Goal: Task Accomplishment & Management: Complete application form

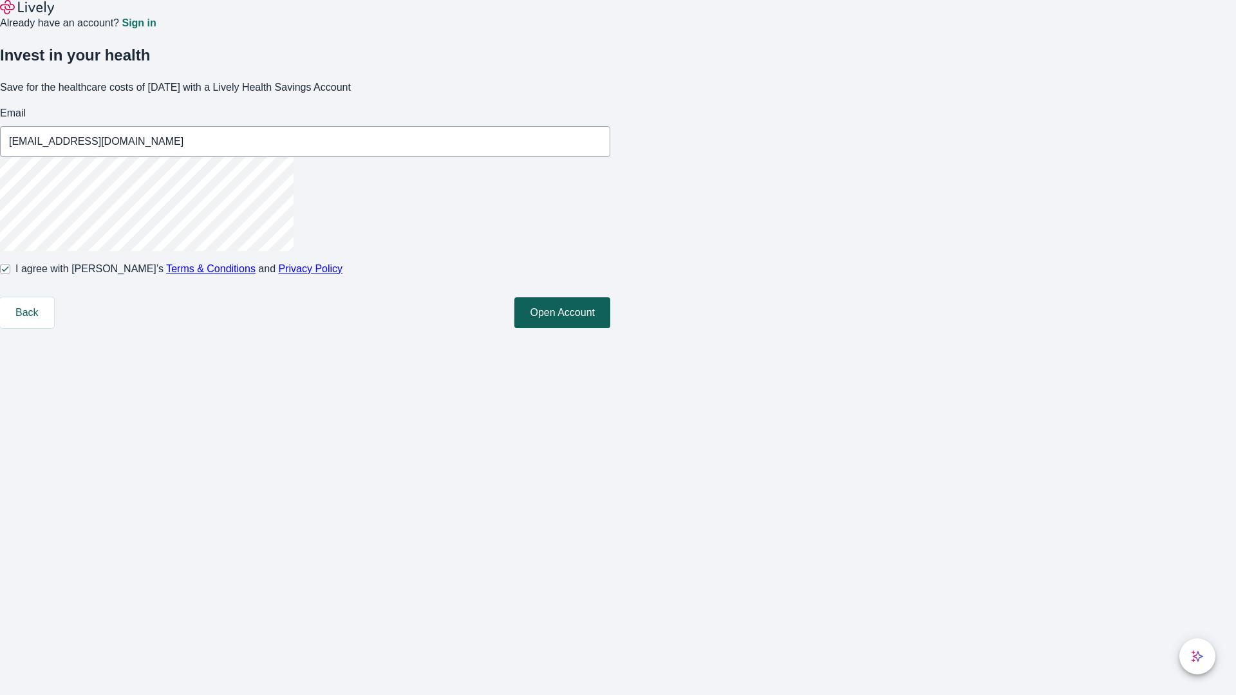
click at [610, 328] on button "Open Account" at bounding box center [562, 312] width 96 height 31
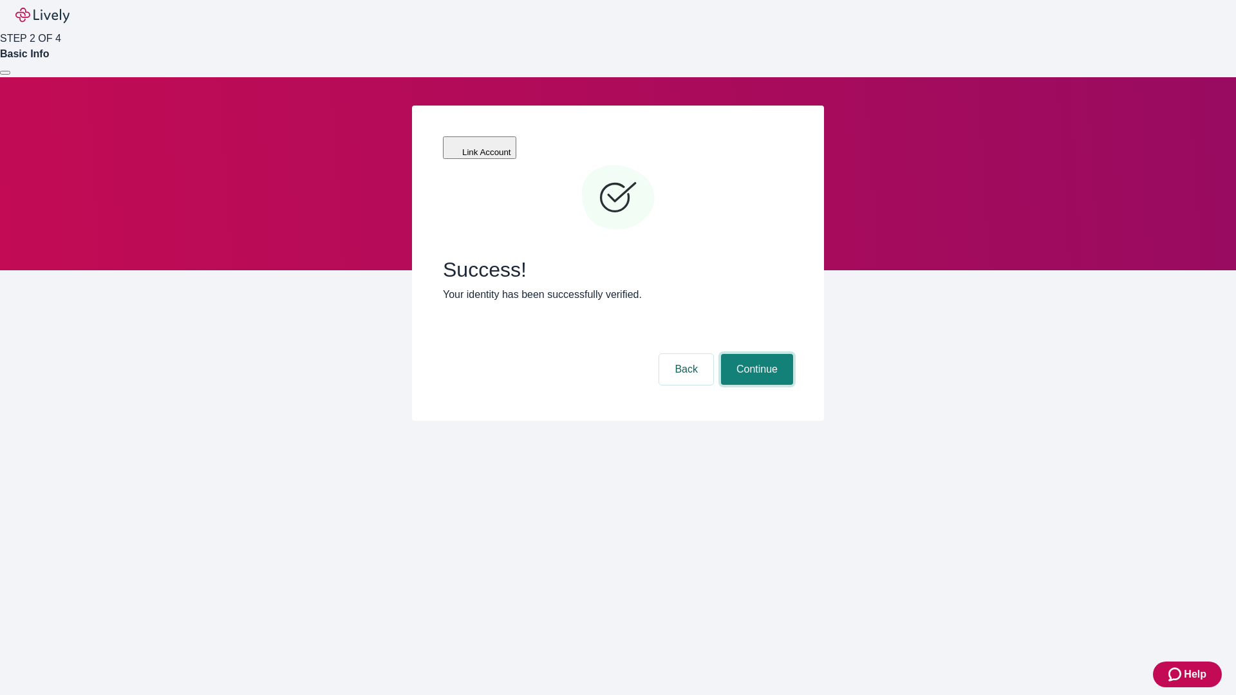
click at [755, 354] on button "Continue" at bounding box center [757, 369] width 72 height 31
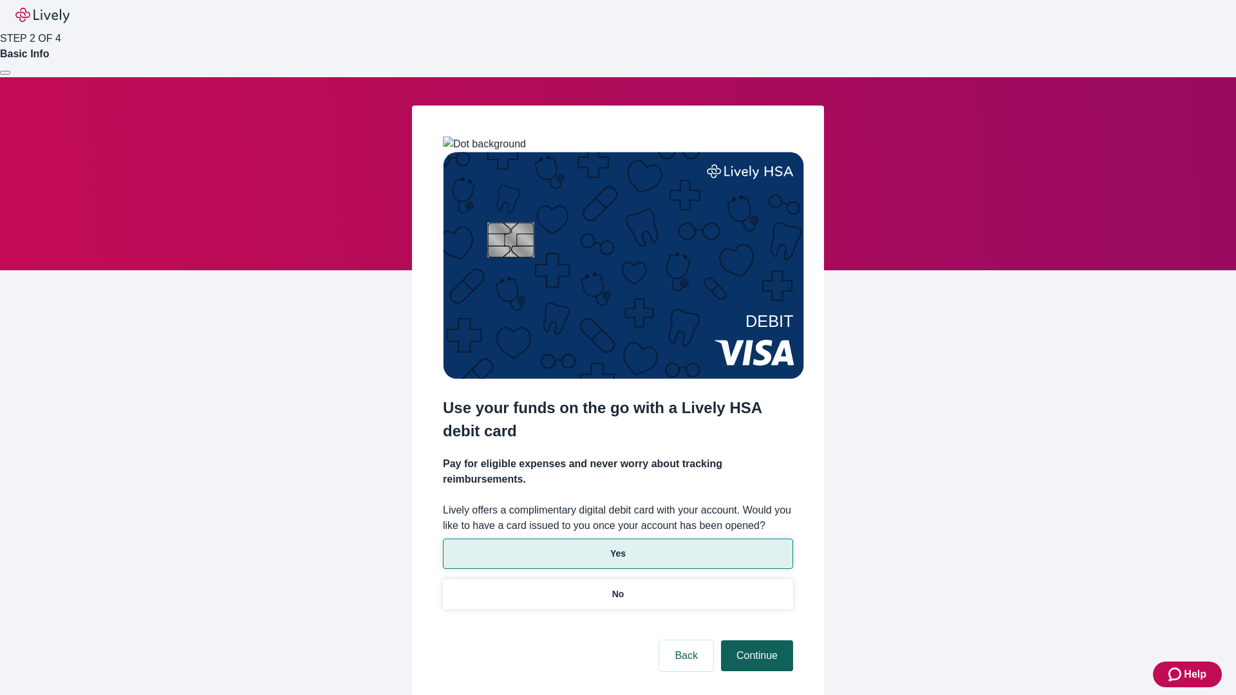
click at [617, 547] on p "Yes" at bounding box center [617, 554] width 15 height 14
click at [755, 640] on button "Continue" at bounding box center [757, 655] width 72 height 31
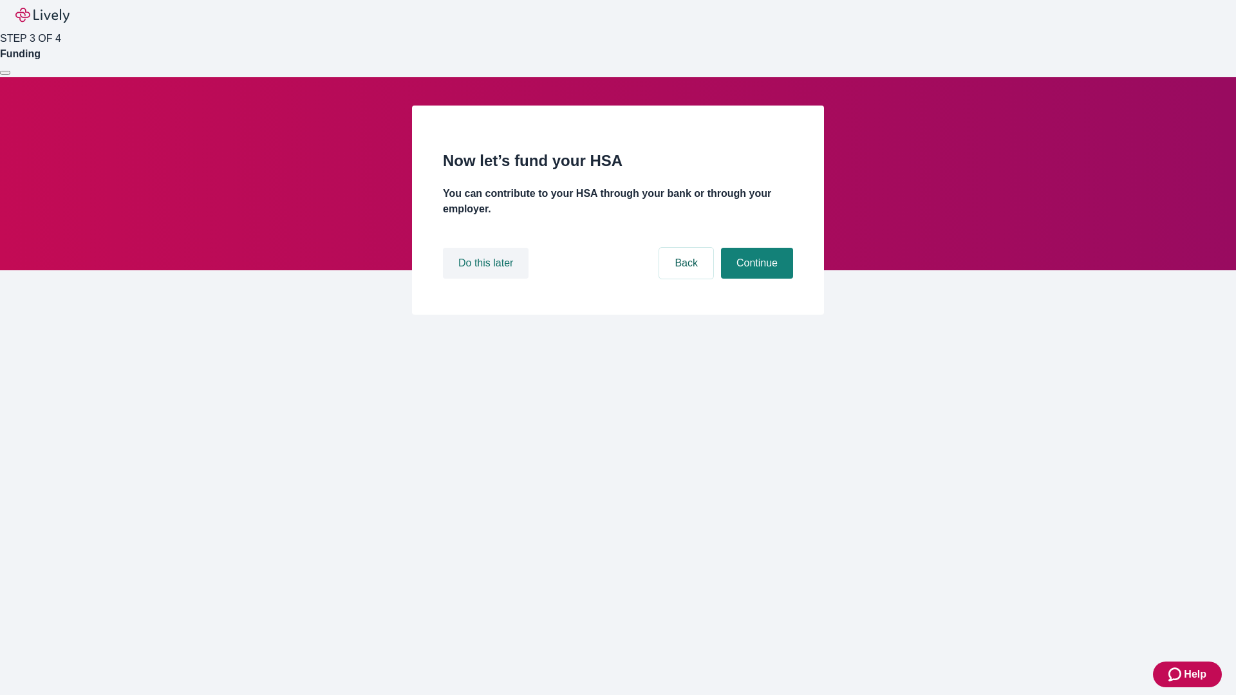
click at [487, 279] on button "Do this later" at bounding box center [486, 263] width 86 height 31
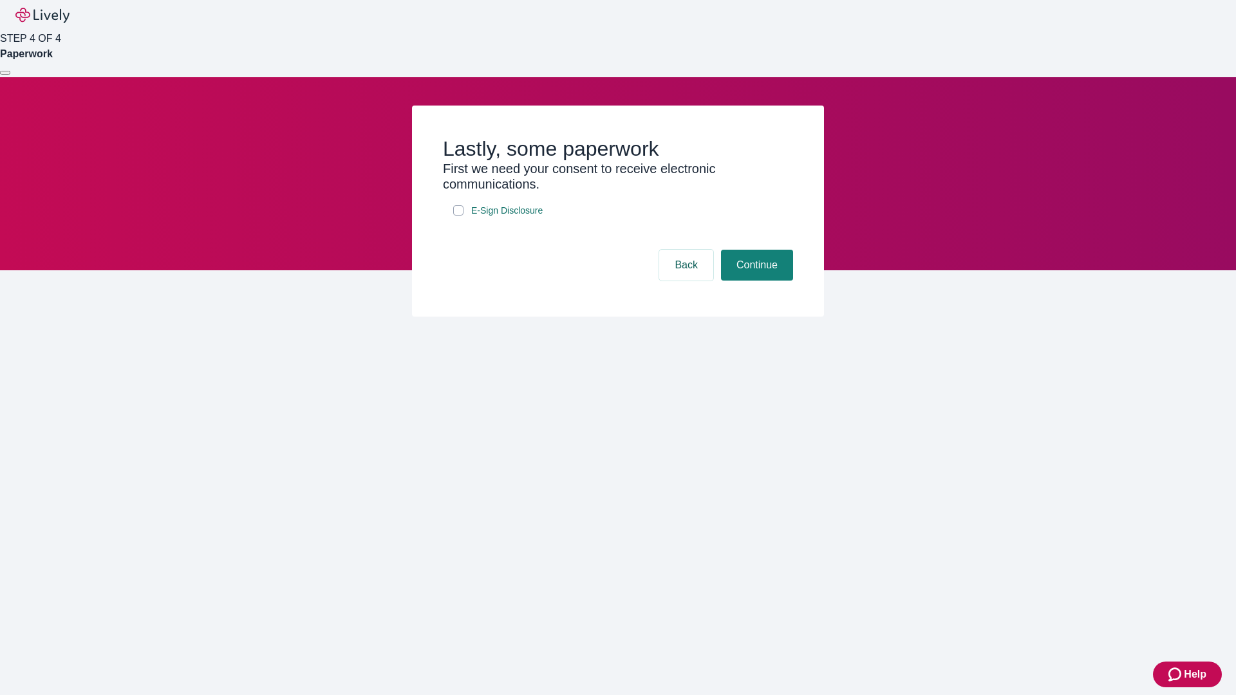
click at [458, 216] on input "E-Sign Disclosure" at bounding box center [458, 210] width 10 height 10
checkbox input "true"
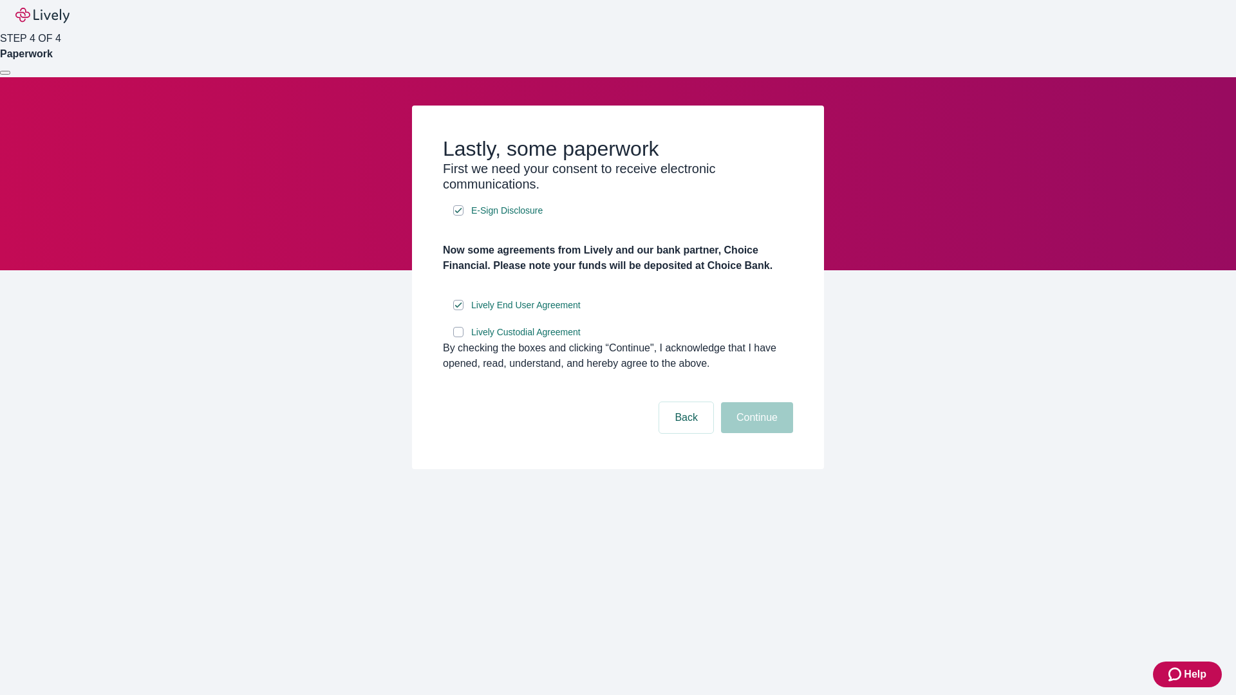
click at [458, 337] on input "Lively Custodial Agreement" at bounding box center [458, 332] width 10 height 10
checkbox input "true"
click at [755, 433] on button "Continue" at bounding box center [757, 417] width 72 height 31
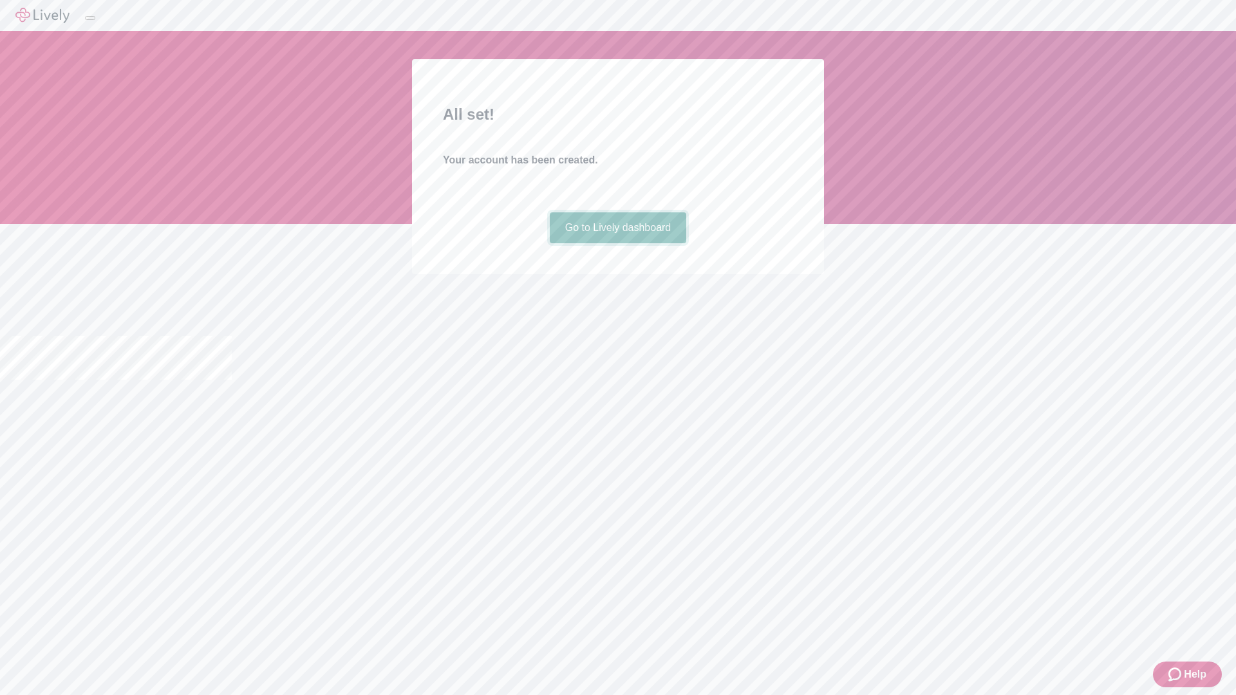
click at [617, 243] on link "Go to Lively dashboard" at bounding box center [618, 227] width 137 height 31
